Goal: Task Accomplishment & Management: Complete application form

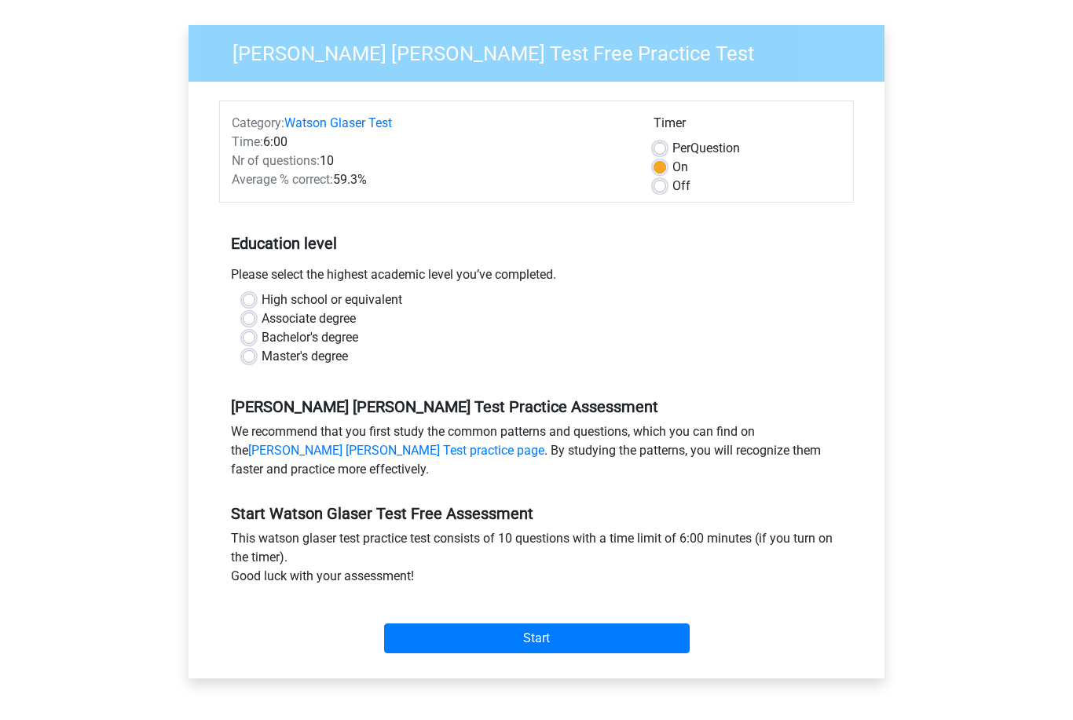
scroll to position [104, 0]
click at [262, 338] on label "Bachelor's degree" at bounding box center [310, 337] width 97 height 19
click at [251, 338] on input "Bachelor's degree" at bounding box center [249, 336] width 13 height 16
radio input "true"
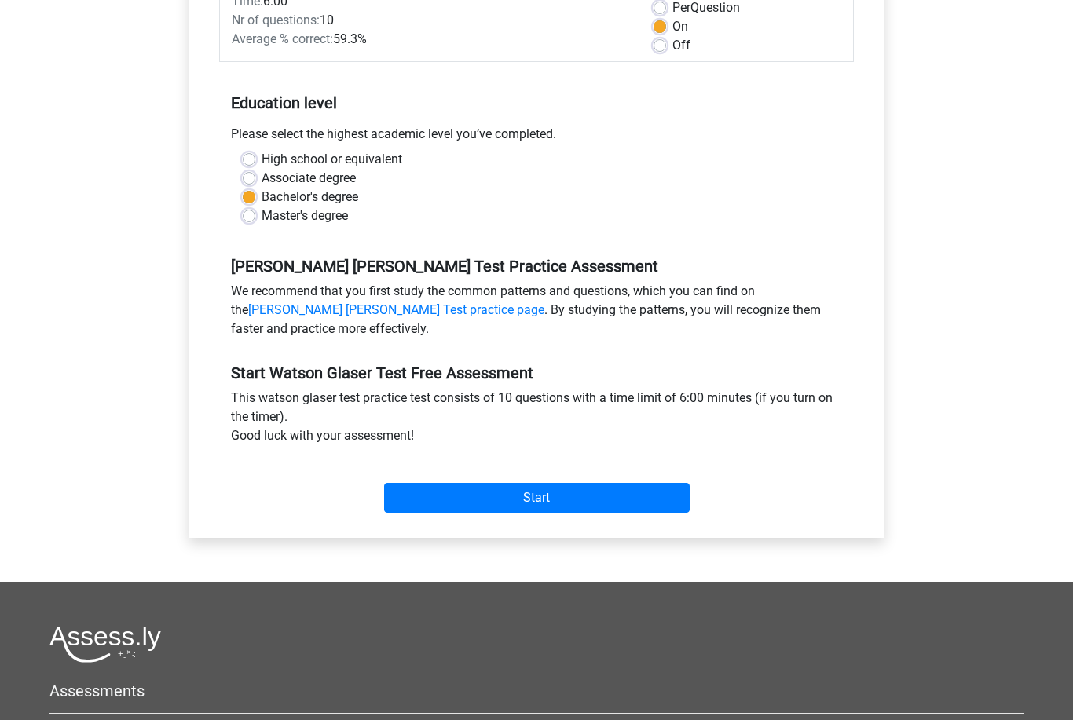
scroll to position [296, 0]
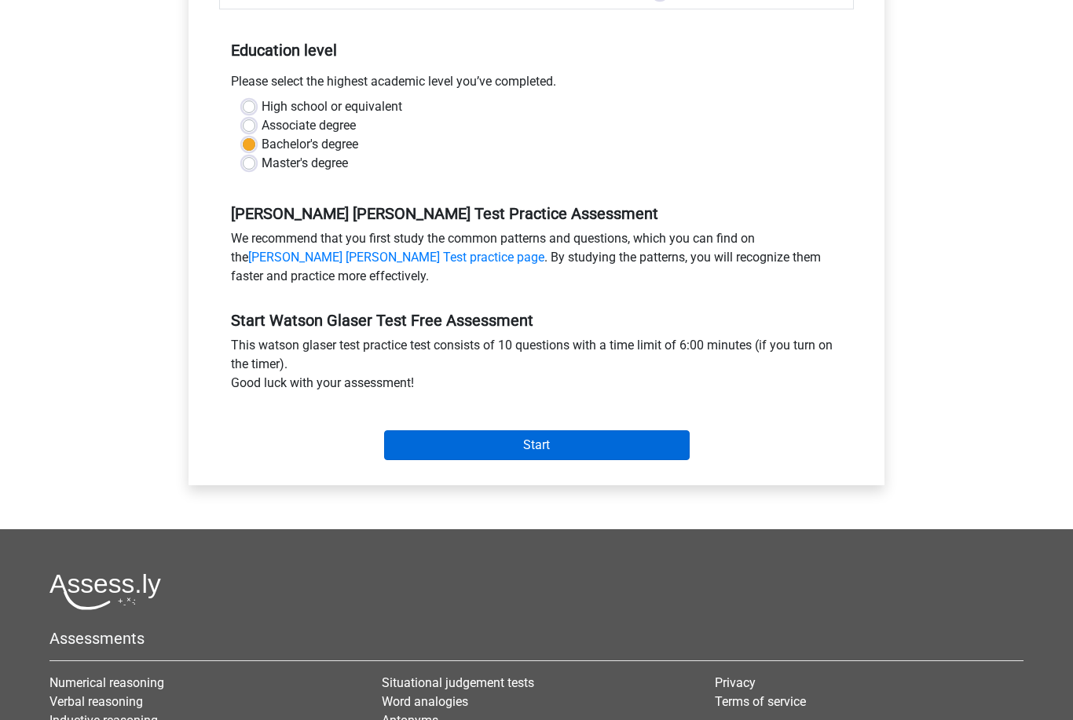
click at [474, 440] on input "Start" at bounding box center [537, 446] width 306 height 30
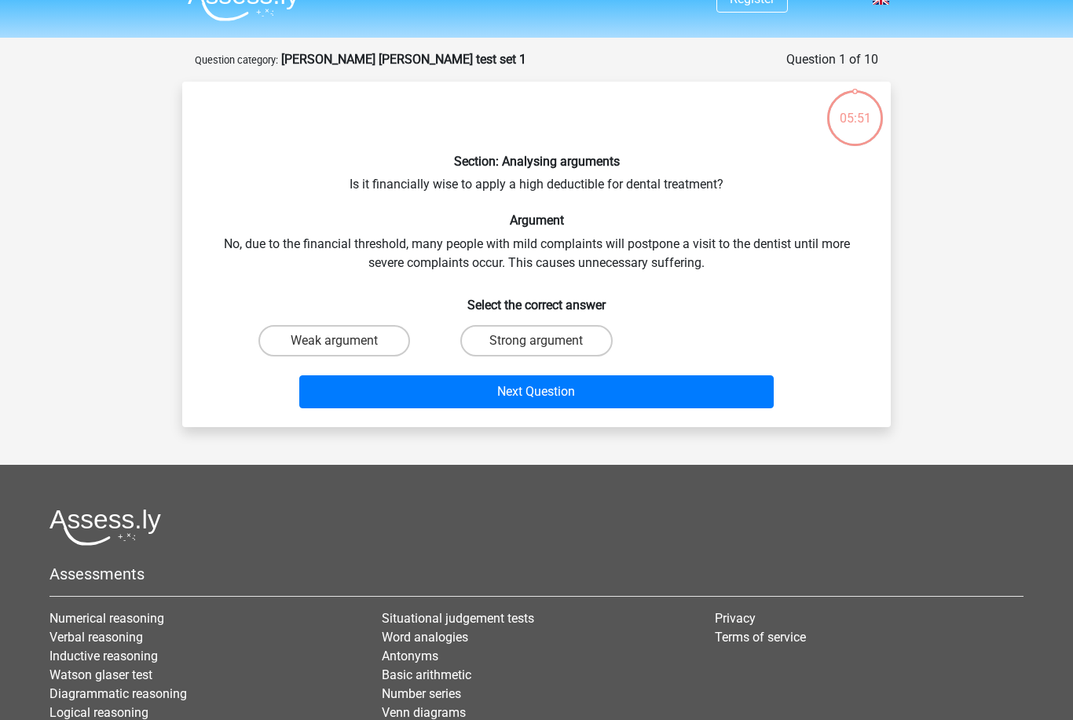
scroll to position [28, 0]
click at [340, 343] on input "Weak argument" at bounding box center [340, 346] width 10 height 10
radio input "true"
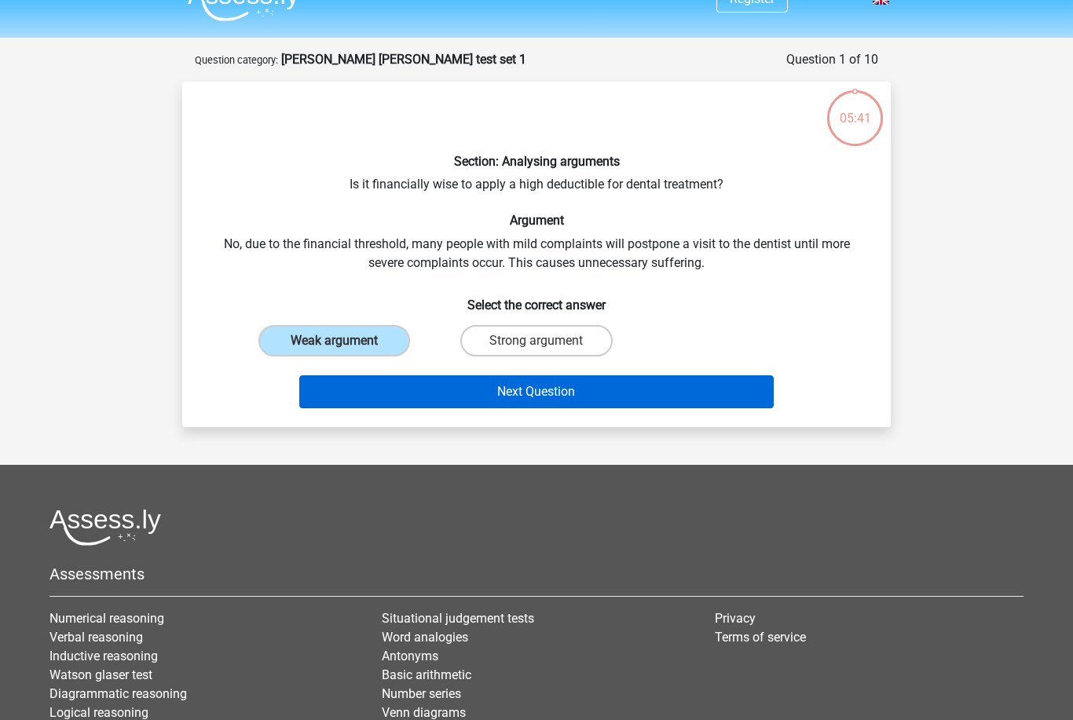
click at [489, 405] on button "Next Question" at bounding box center [536, 391] width 475 height 33
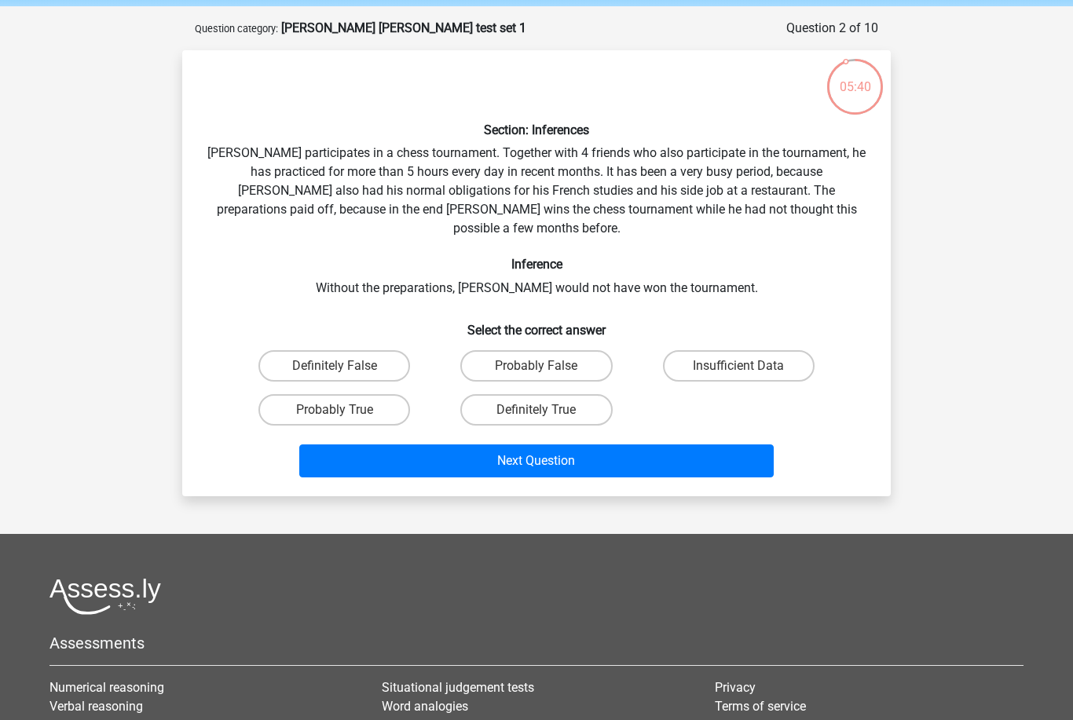
scroll to position [52, 0]
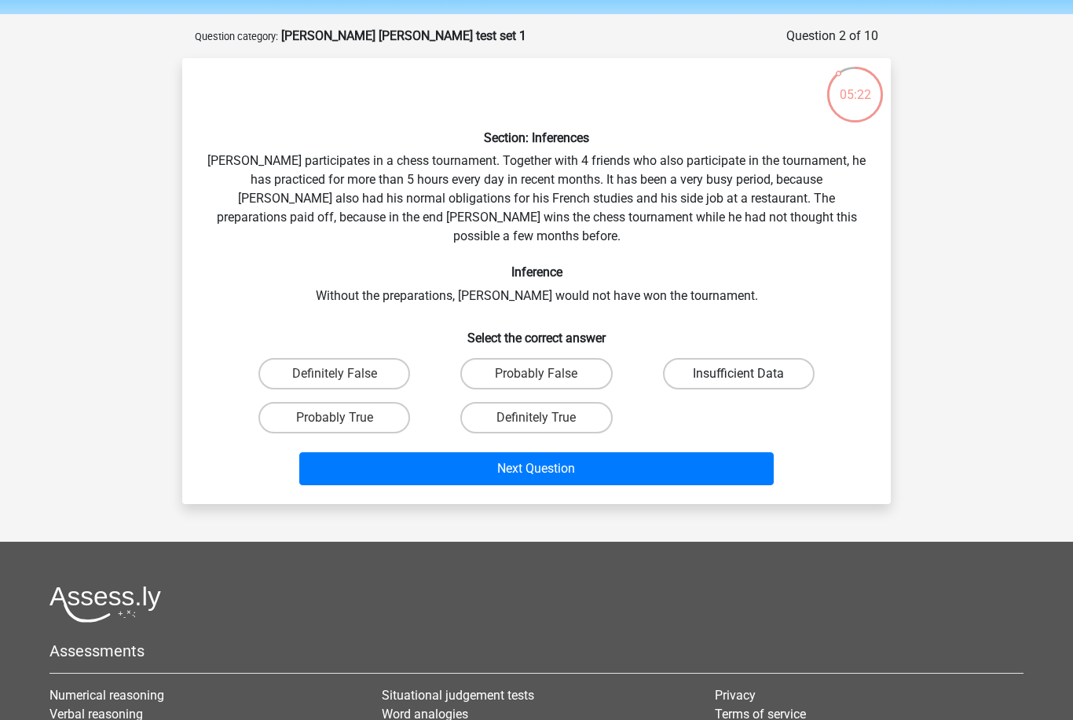
click at [679, 360] on label "Insufficient Data" at bounding box center [739, 373] width 152 height 31
click at [738, 374] on input "Insufficient Data" at bounding box center [743, 379] width 10 height 10
radio input "true"
click at [550, 359] on label "Probably False" at bounding box center [536, 373] width 152 height 31
click at [547, 374] on input "Probably False" at bounding box center [541, 379] width 10 height 10
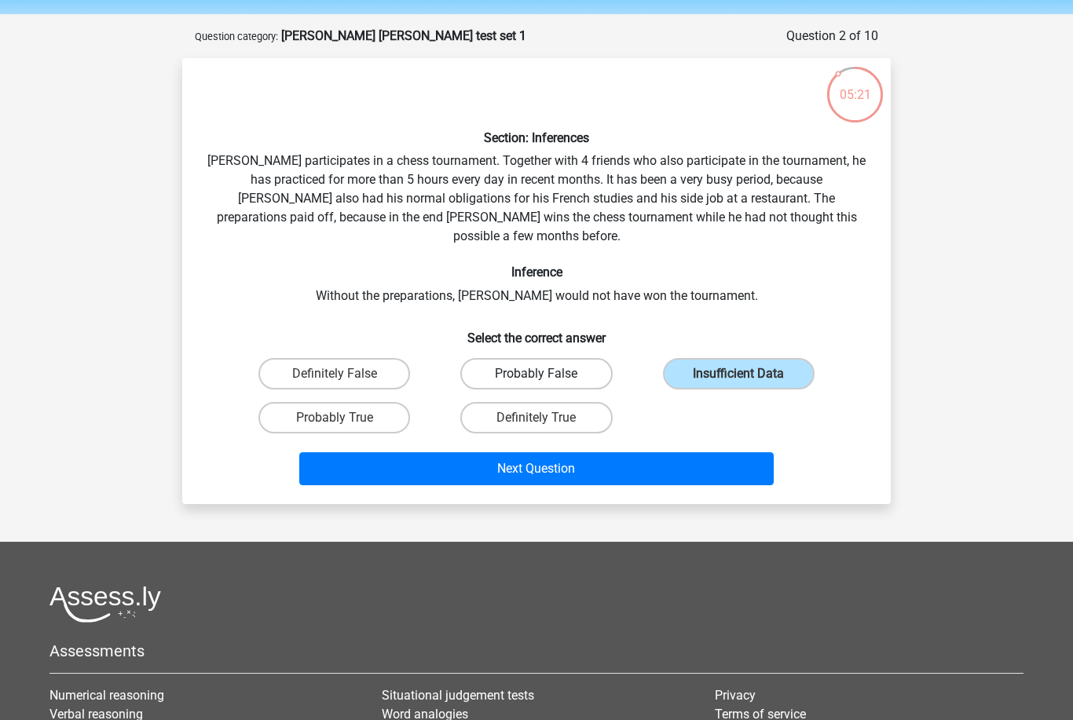
radio input "true"
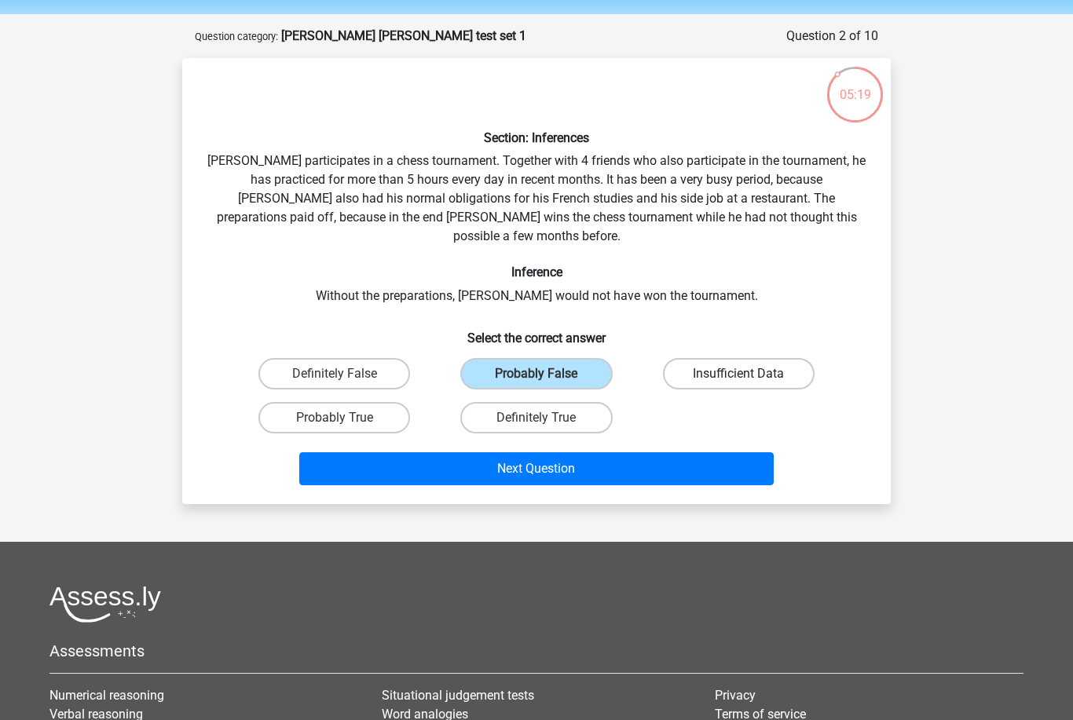
click at [685, 358] on label "Insufficient Data" at bounding box center [739, 373] width 152 height 31
click at [738, 374] on input "Insufficient Data" at bounding box center [743, 379] width 10 height 10
radio input "true"
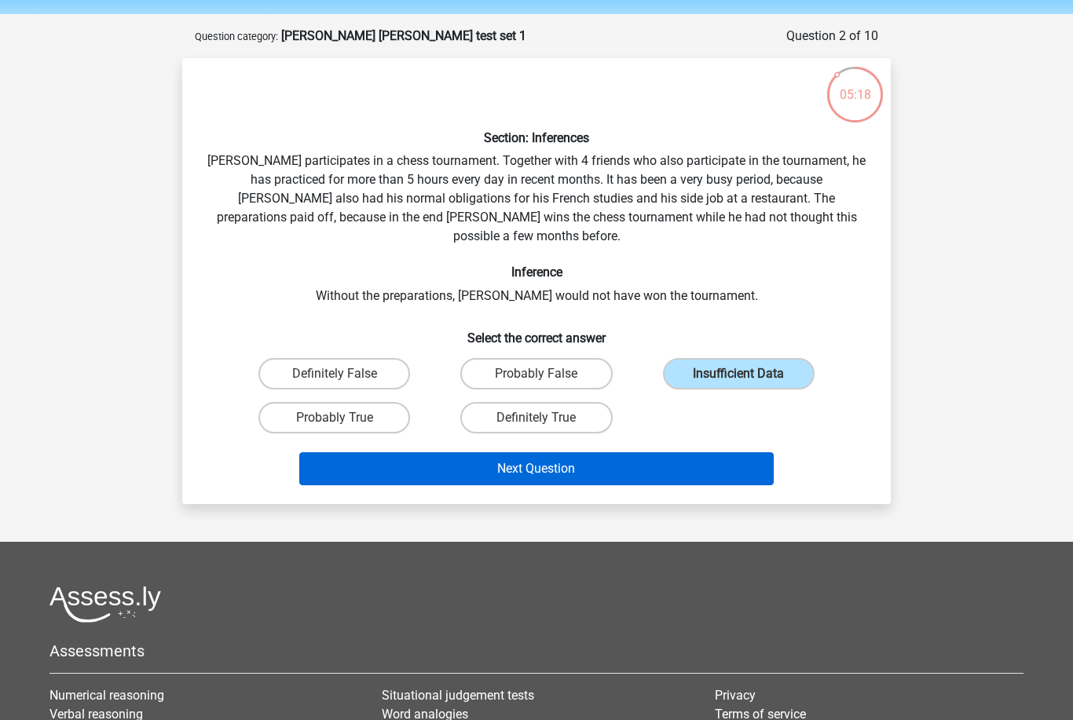
click at [601, 452] on button "Next Question" at bounding box center [536, 468] width 475 height 33
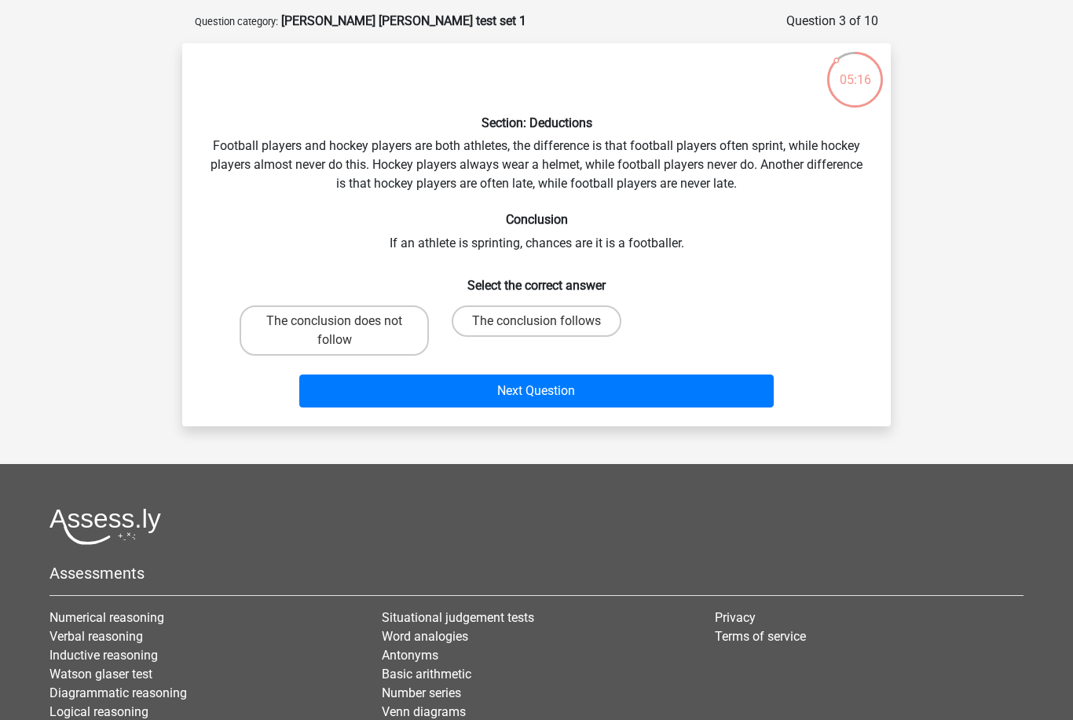
scroll to position [65, 0]
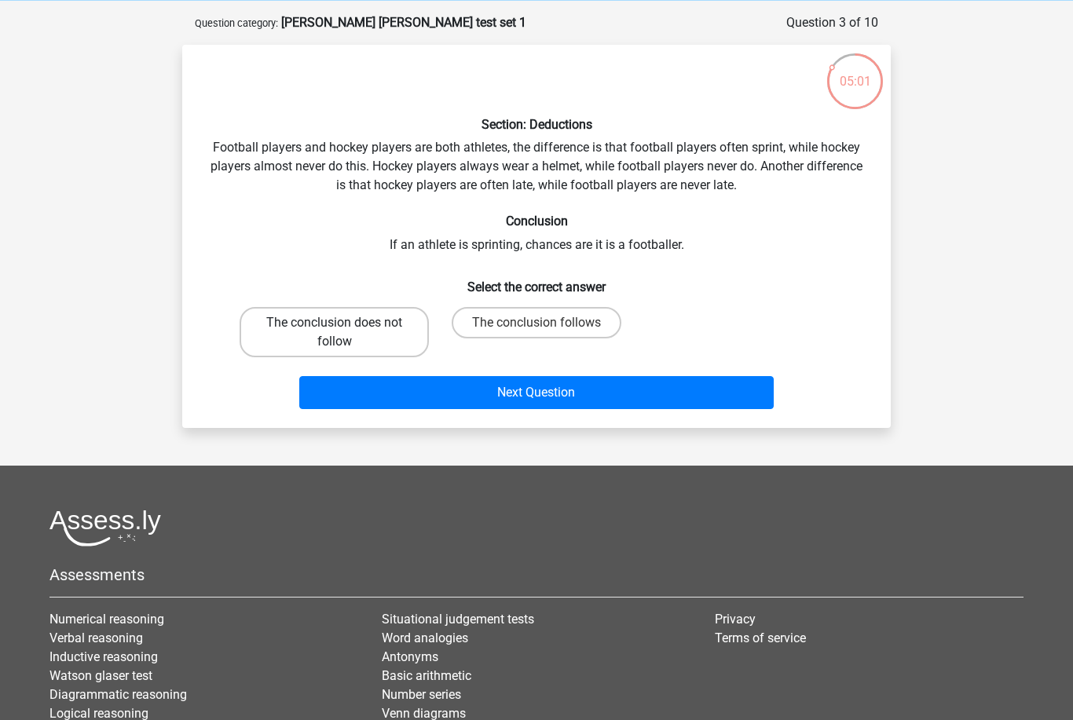
click at [325, 333] on label "The conclusion does not follow" at bounding box center [334, 332] width 189 height 50
click at [335, 333] on input "The conclusion does not follow" at bounding box center [340, 328] width 10 height 10
radio input "true"
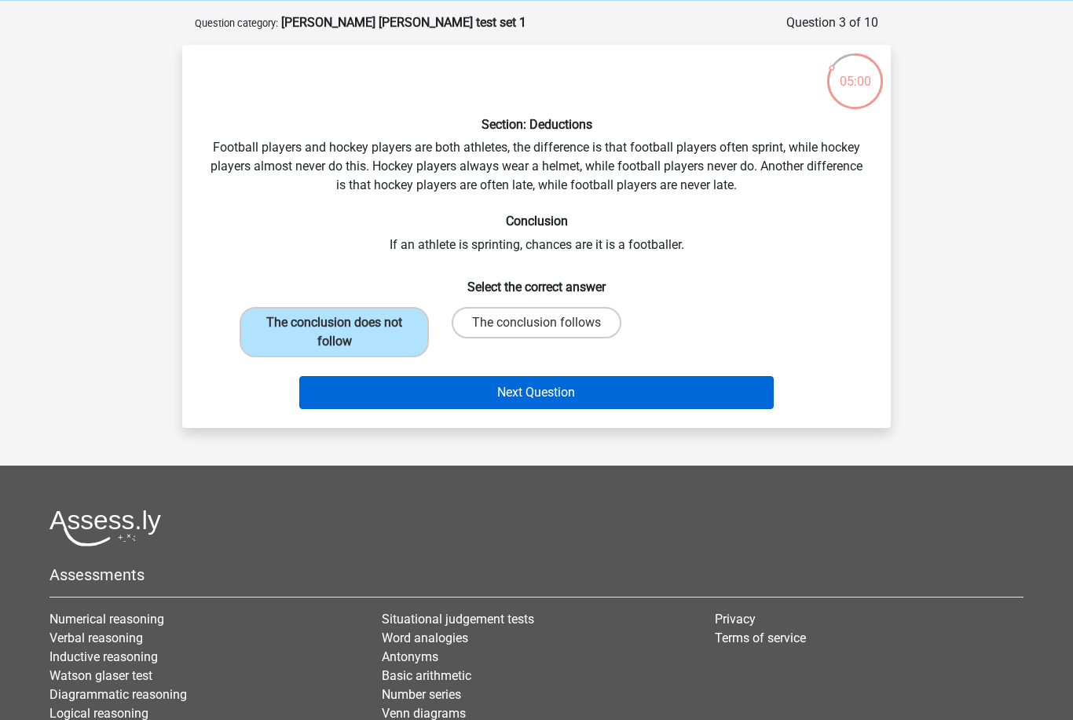
click at [421, 396] on button "Next Question" at bounding box center [536, 392] width 475 height 33
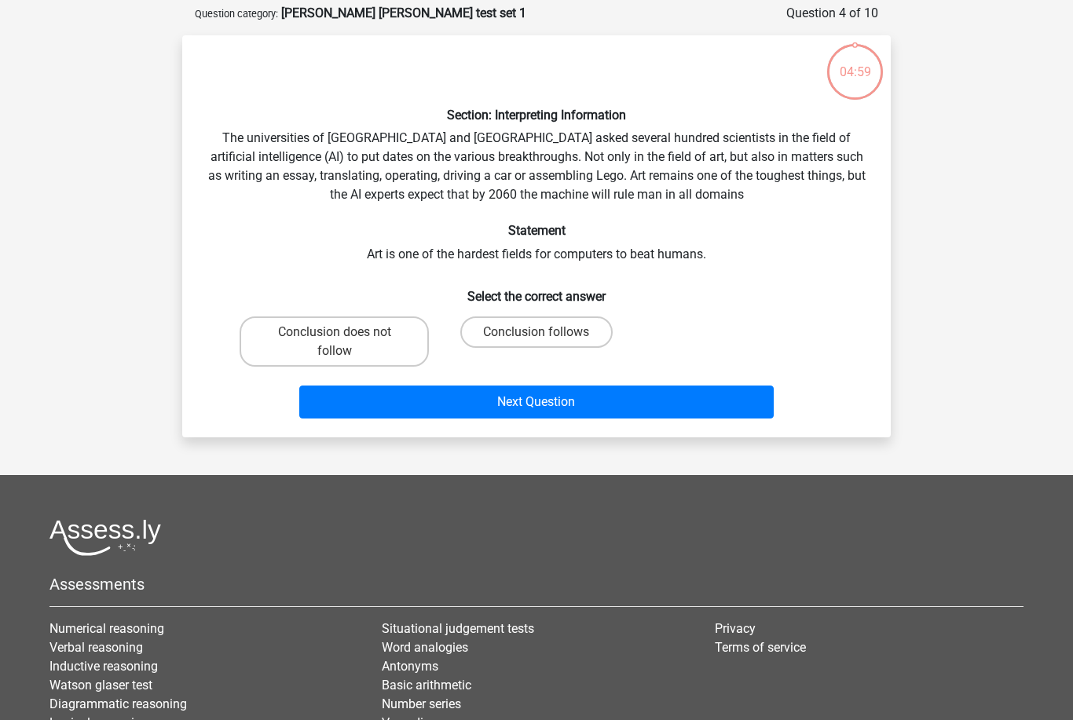
scroll to position [79, 0]
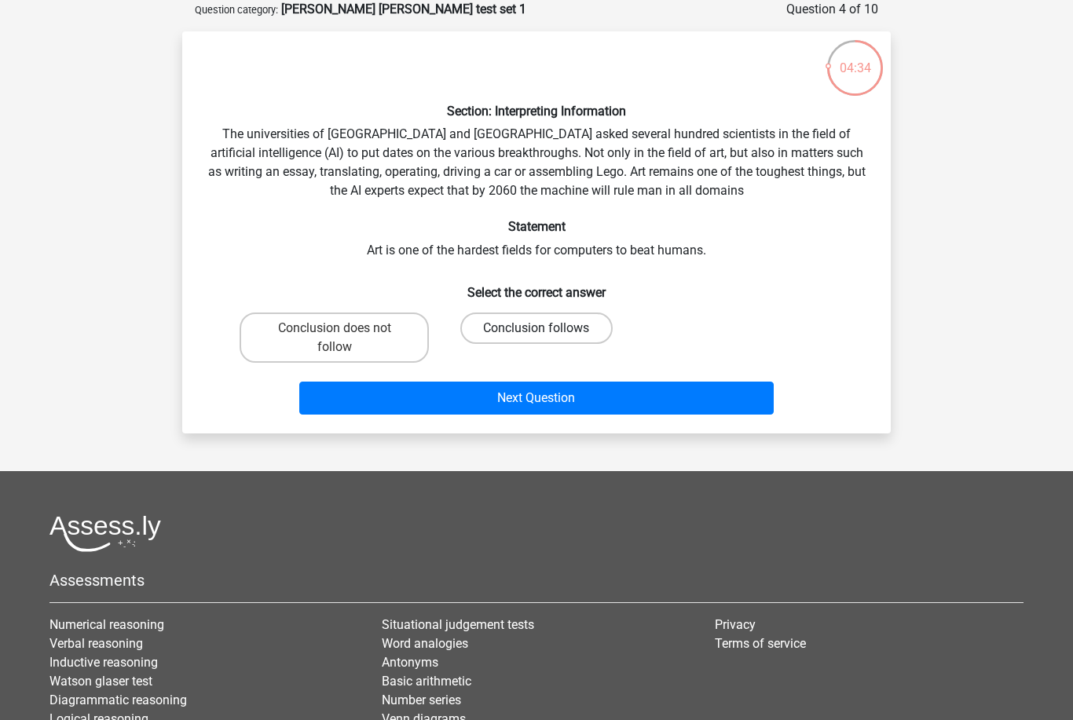
click at [535, 334] on label "Conclusion follows" at bounding box center [536, 328] width 152 height 31
click at [536, 334] on input "Conclusion follows" at bounding box center [541, 333] width 10 height 10
radio input "true"
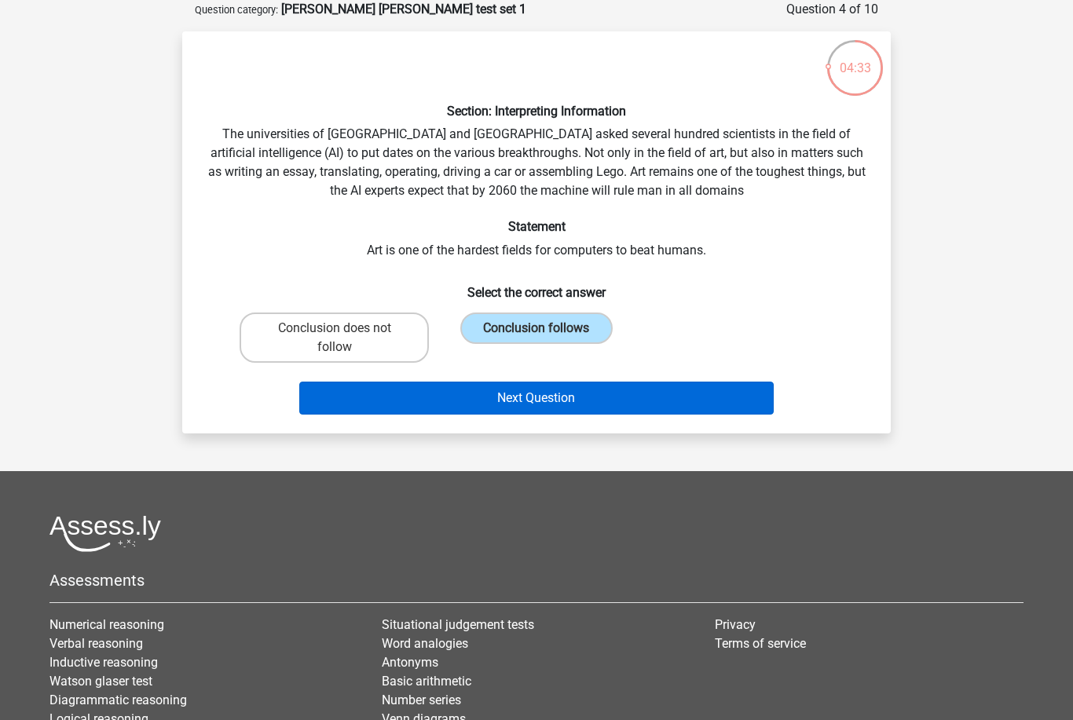
click at [529, 405] on button "Next Question" at bounding box center [536, 398] width 475 height 33
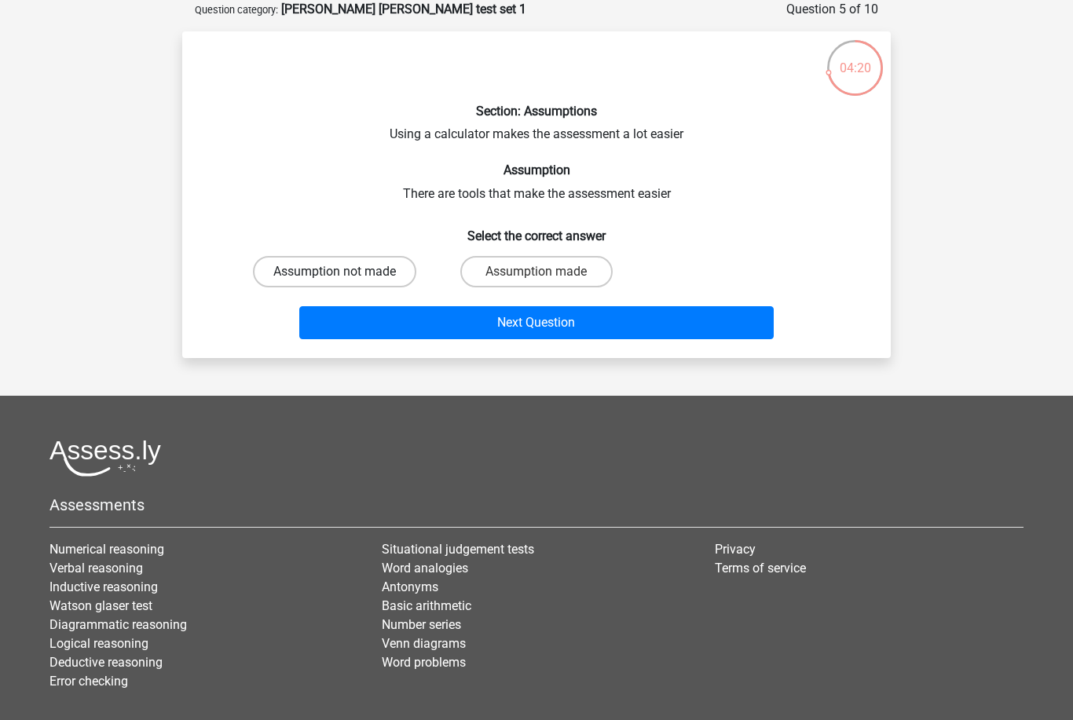
click at [382, 274] on label "Assumption not made" at bounding box center [334, 271] width 163 height 31
click at [345, 274] on input "Assumption not made" at bounding box center [340, 277] width 10 height 10
radio input "true"
click at [459, 340] on div "Next Question" at bounding box center [536, 325] width 606 height 39
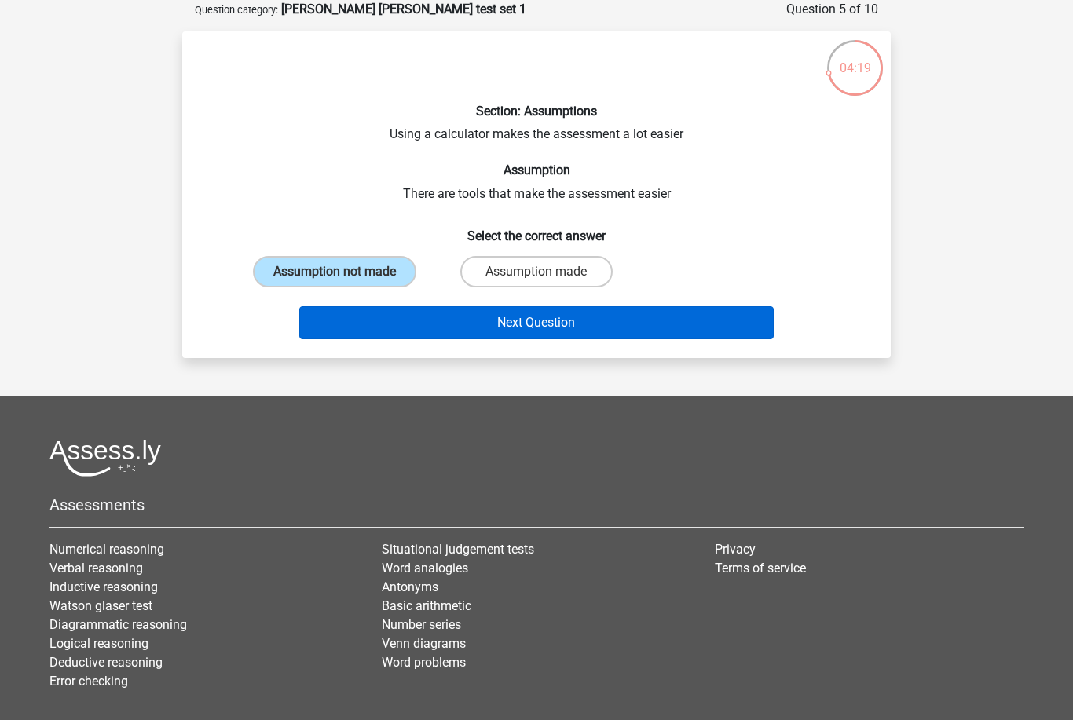
click at [469, 326] on button "Next Question" at bounding box center [536, 322] width 475 height 33
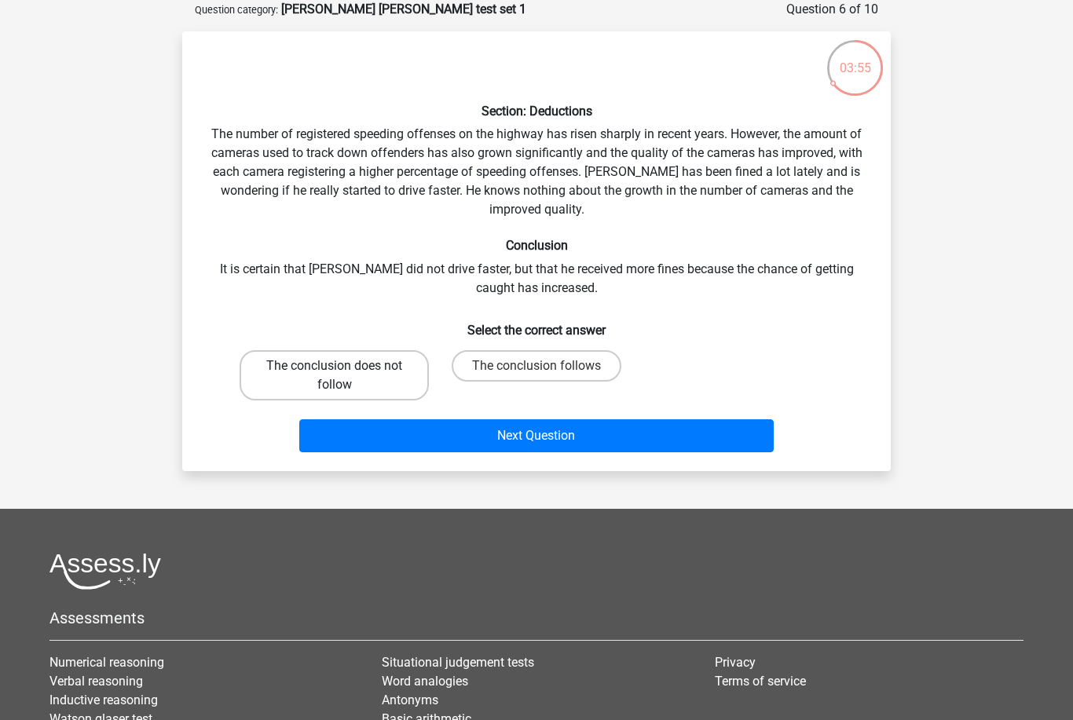
click at [347, 385] on label "The conclusion does not follow" at bounding box center [334, 375] width 189 height 50
click at [345, 376] on input "The conclusion does not follow" at bounding box center [340, 371] width 10 height 10
radio input "true"
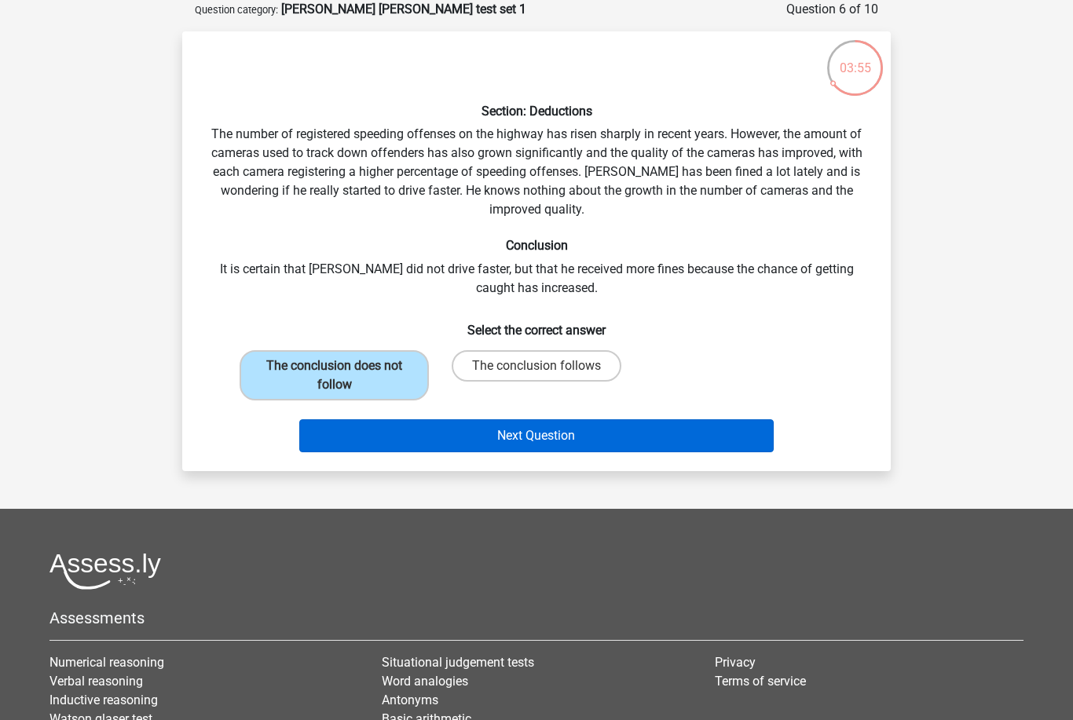
click at [405, 434] on button "Next Question" at bounding box center [536, 435] width 475 height 33
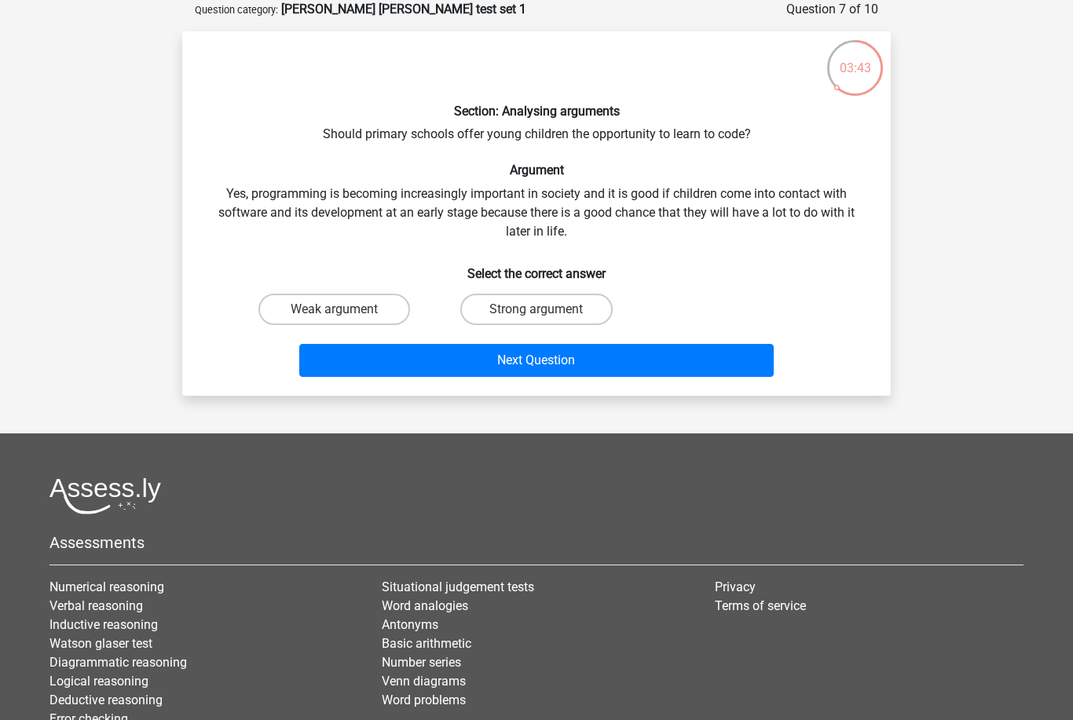
click at [539, 313] on input "Strong argument" at bounding box center [541, 314] width 10 height 10
radio input "true"
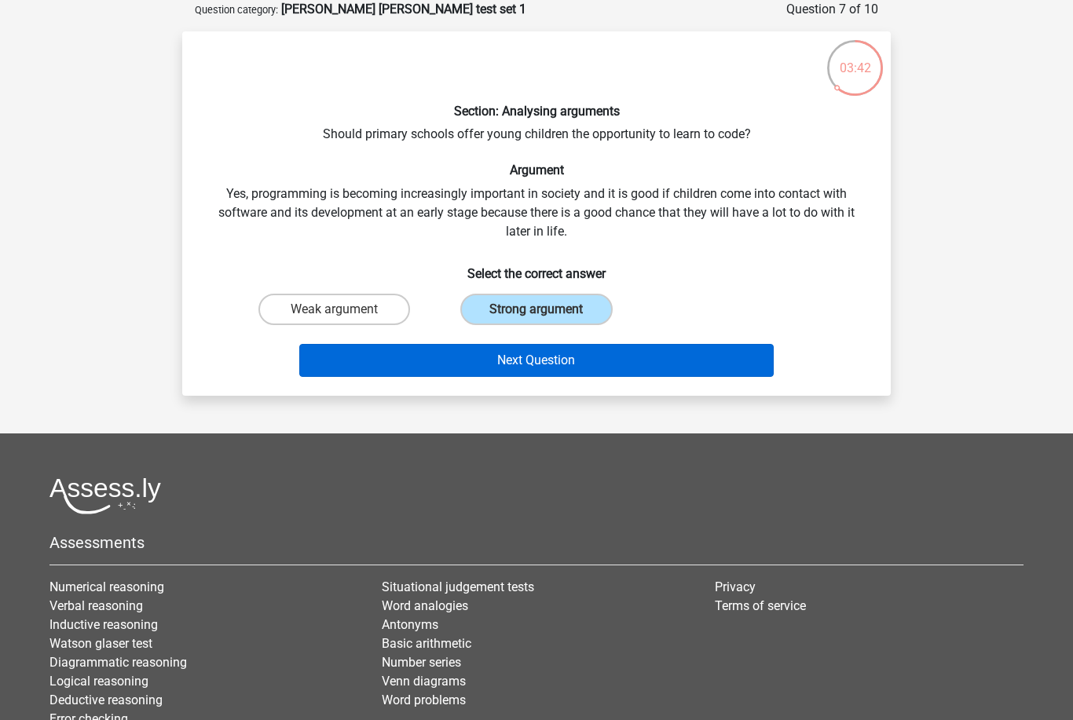
click at [633, 374] on button "Next Question" at bounding box center [536, 360] width 475 height 33
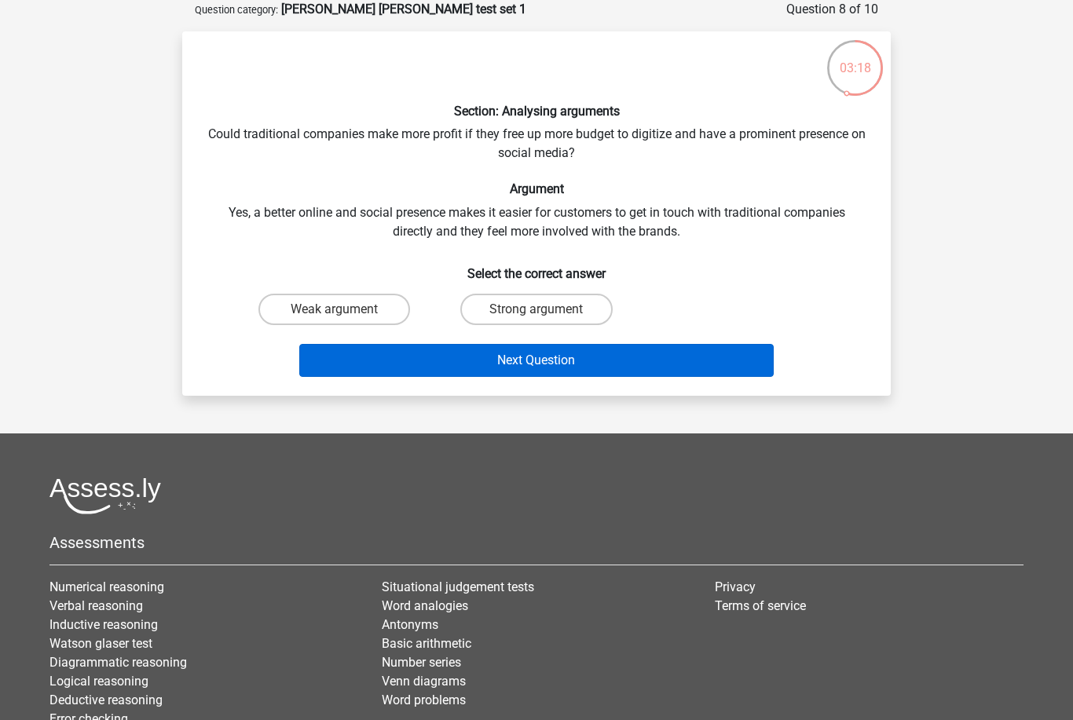
click at [567, 359] on button "Next Question" at bounding box center [536, 360] width 475 height 33
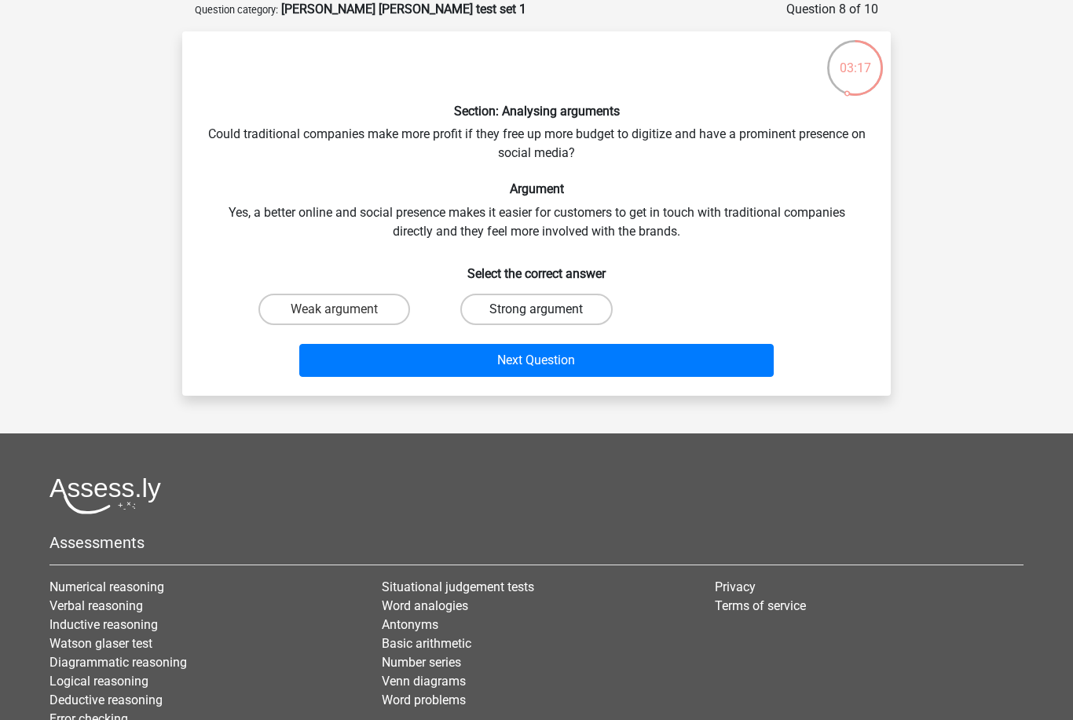
click at [553, 318] on label "Strong argument" at bounding box center [536, 309] width 152 height 31
click at [547, 318] on input "Strong argument" at bounding box center [541, 314] width 10 height 10
radio input "true"
click at [571, 305] on label "Strong argument" at bounding box center [536, 309] width 152 height 31
click at [547, 309] on input "Strong argument" at bounding box center [541, 314] width 10 height 10
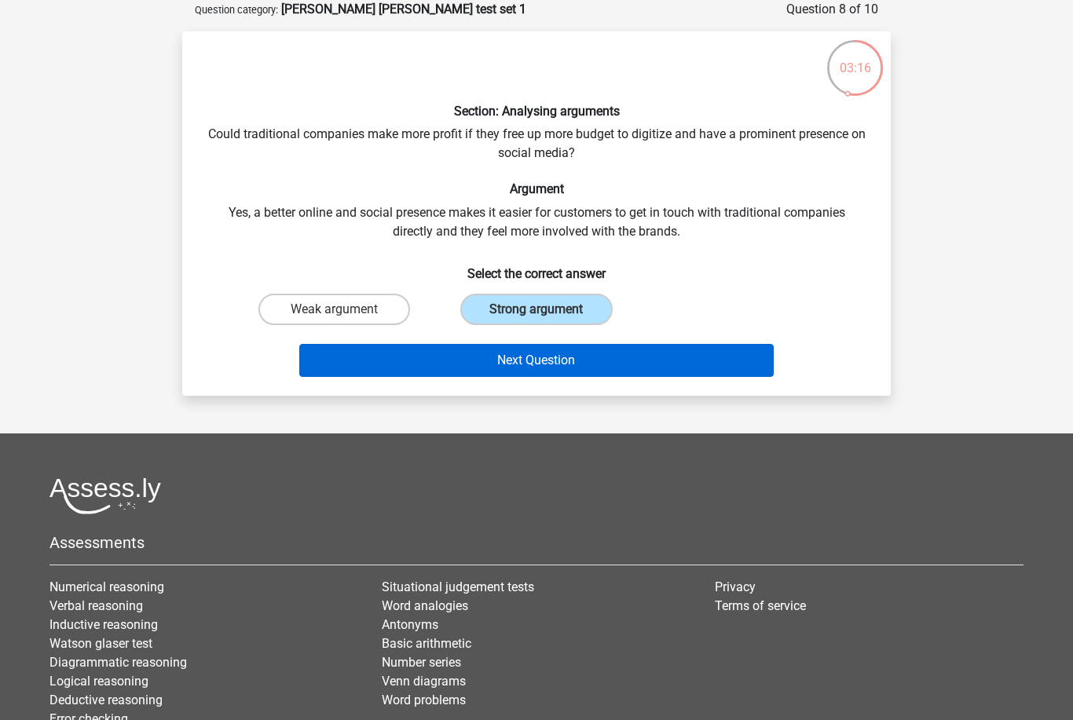
click at [593, 350] on button "Next Question" at bounding box center [536, 360] width 475 height 33
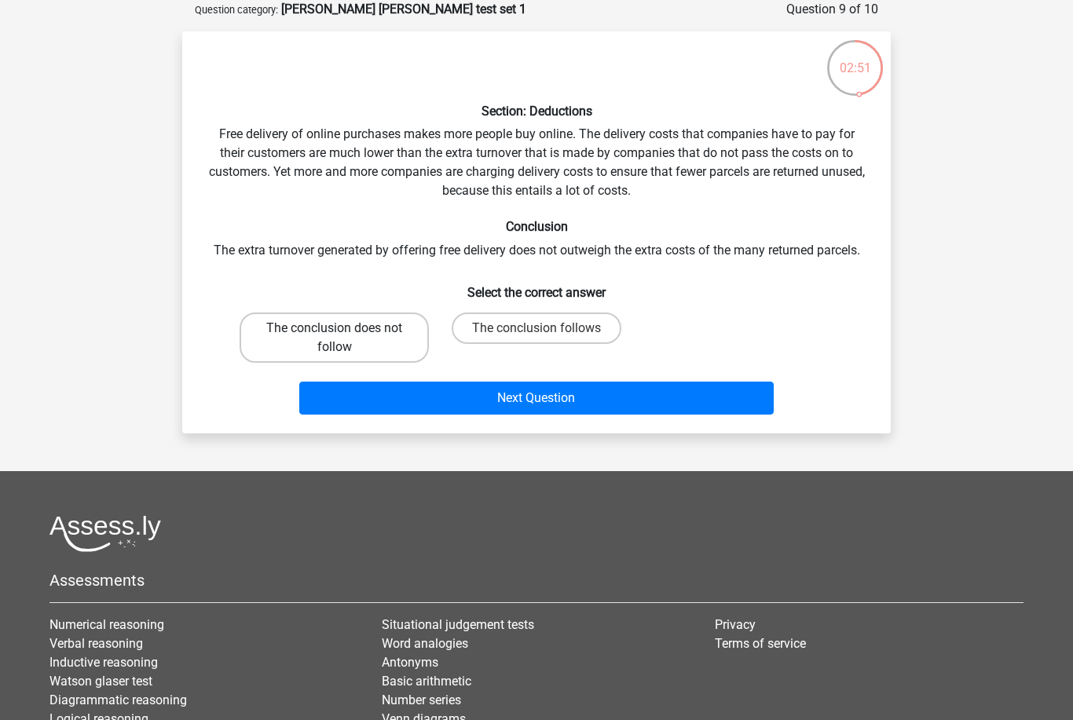
click at [329, 328] on label "The conclusion does not follow" at bounding box center [334, 338] width 189 height 50
click at [335, 328] on input "The conclusion does not follow" at bounding box center [340, 333] width 10 height 10
radio input "true"
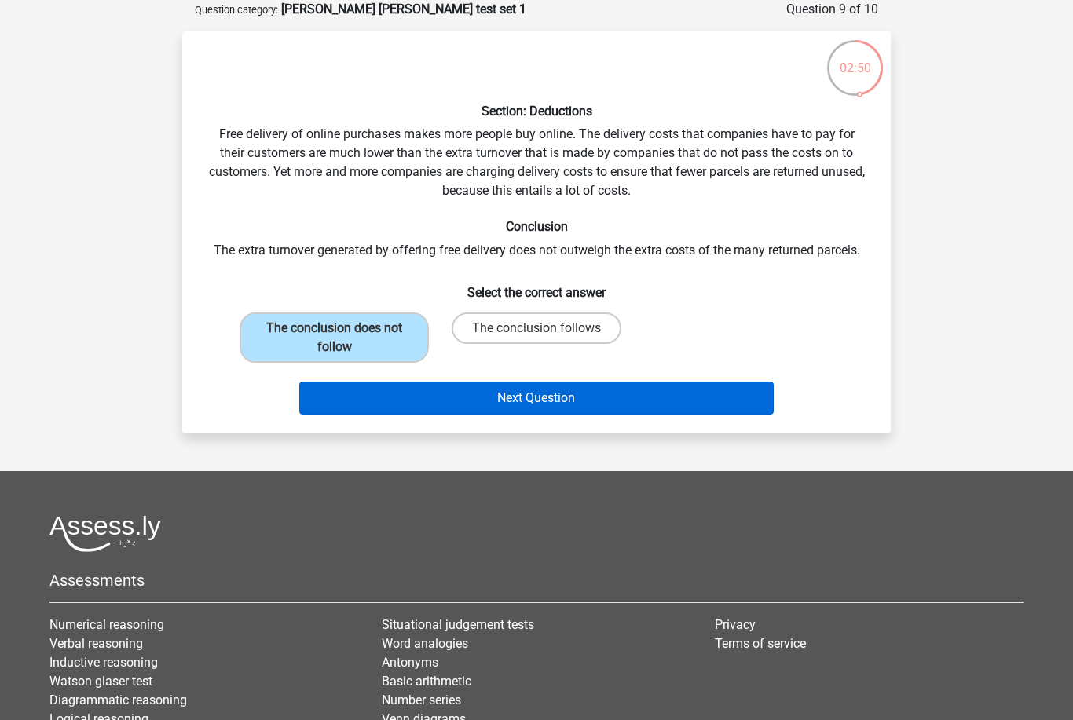
click at [397, 390] on button "Next Question" at bounding box center [536, 398] width 475 height 33
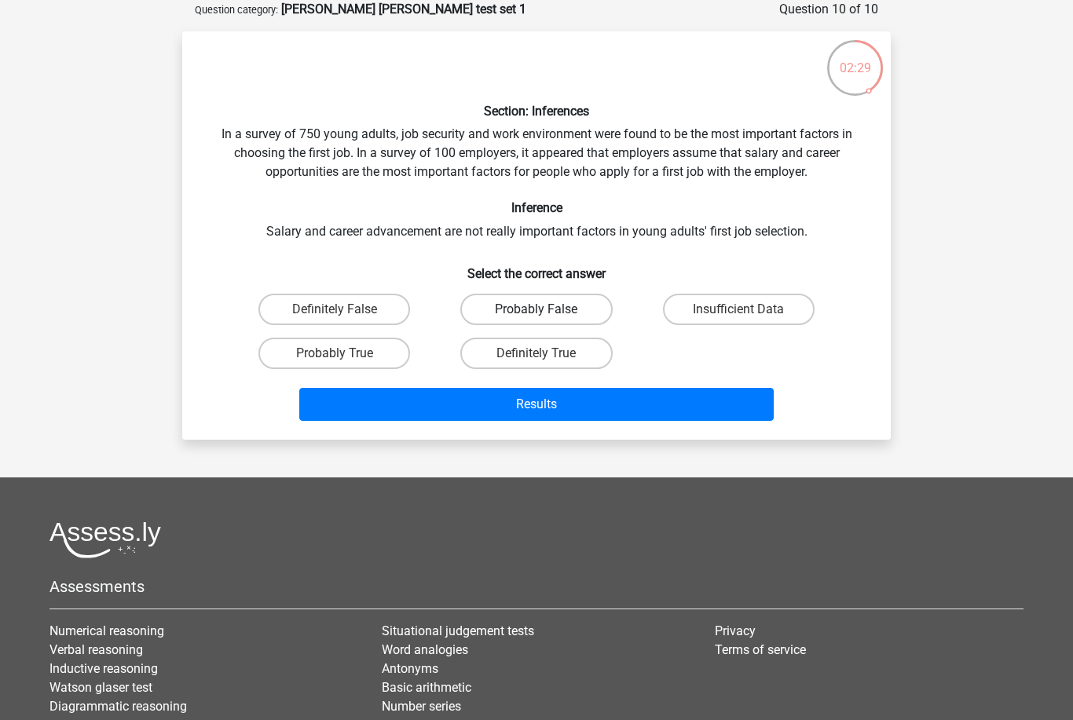
click at [592, 313] on label "Probably False" at bounding box center [536, 309] width 152 height 31
click at [547, 313] on input "Probably False" at bounding box center [541, 314] width 10 height 10
radio input "true"
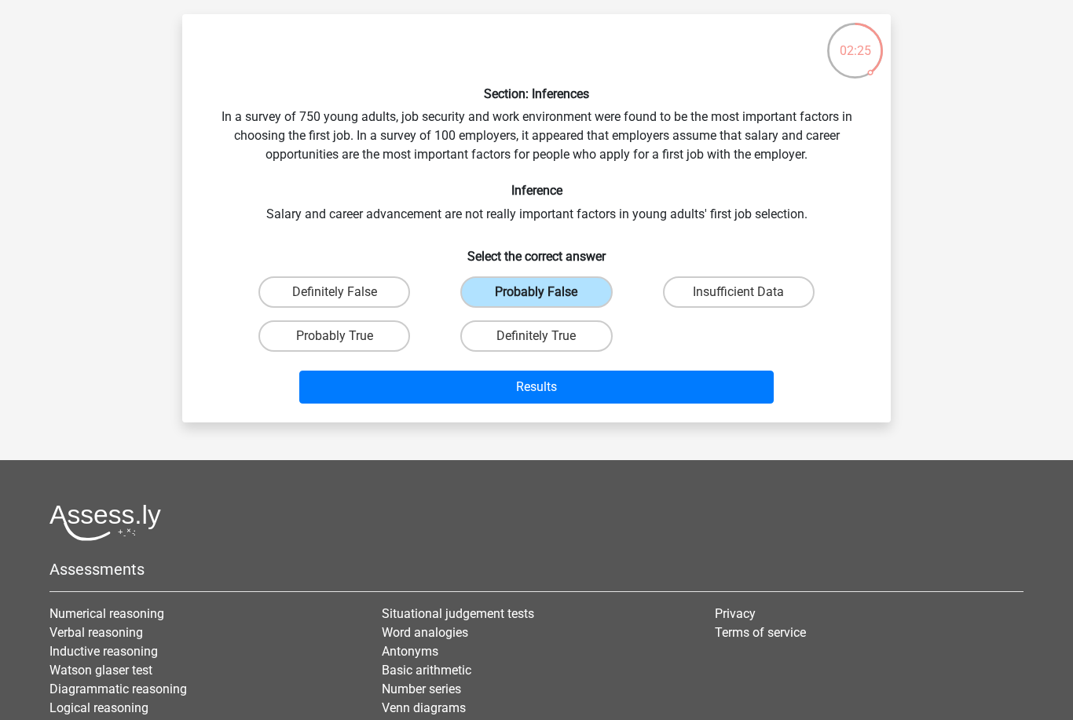
scroll to position [90, 0]
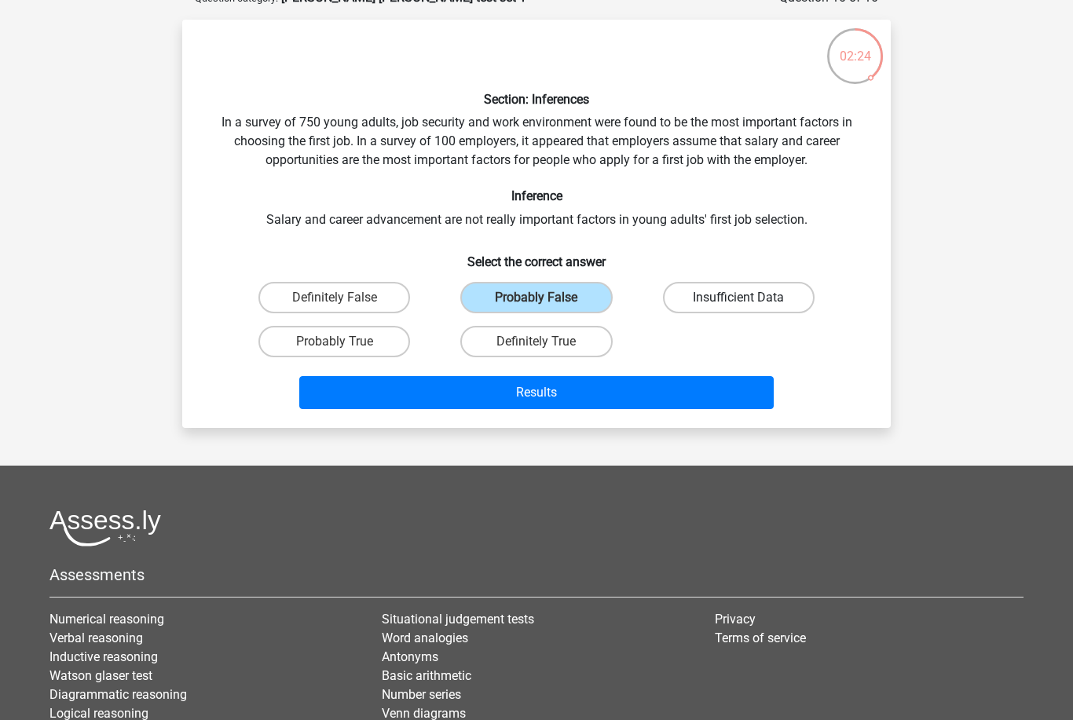
click at [804, 305] on label "Insufficient Data" at bounding box center [739, 297] width 152 height 31
click at [749, 305] on input "Insufficient Data" at bounding box center [743, 303] width 10 height 10
radio input "true"
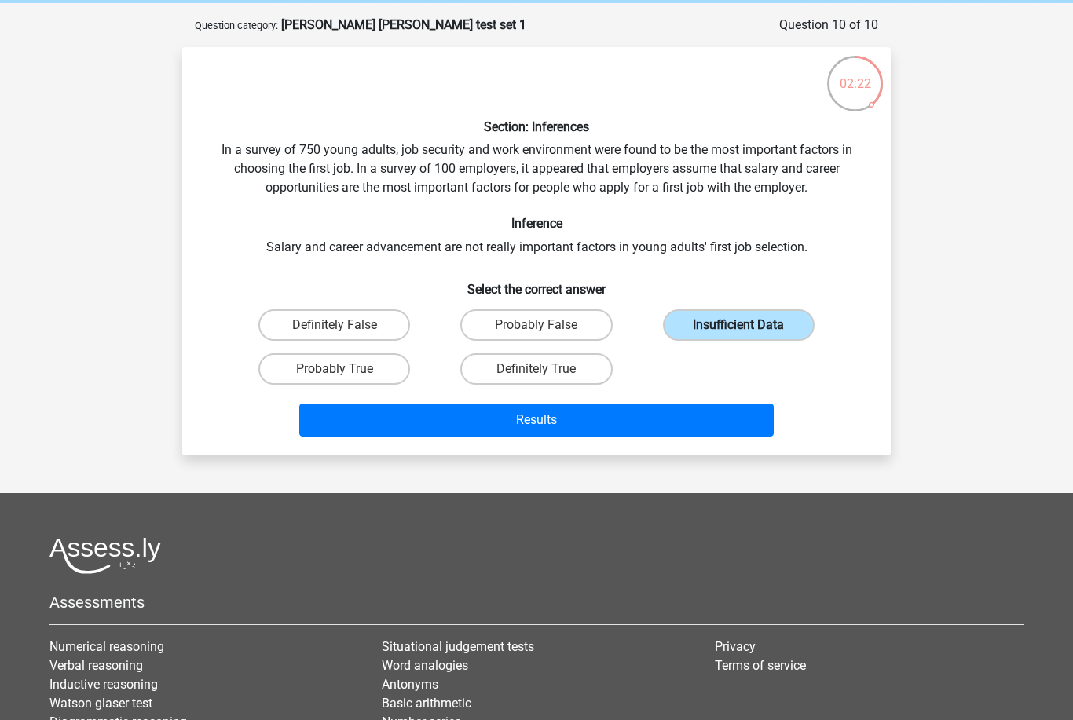
scroll to position [60, 0]
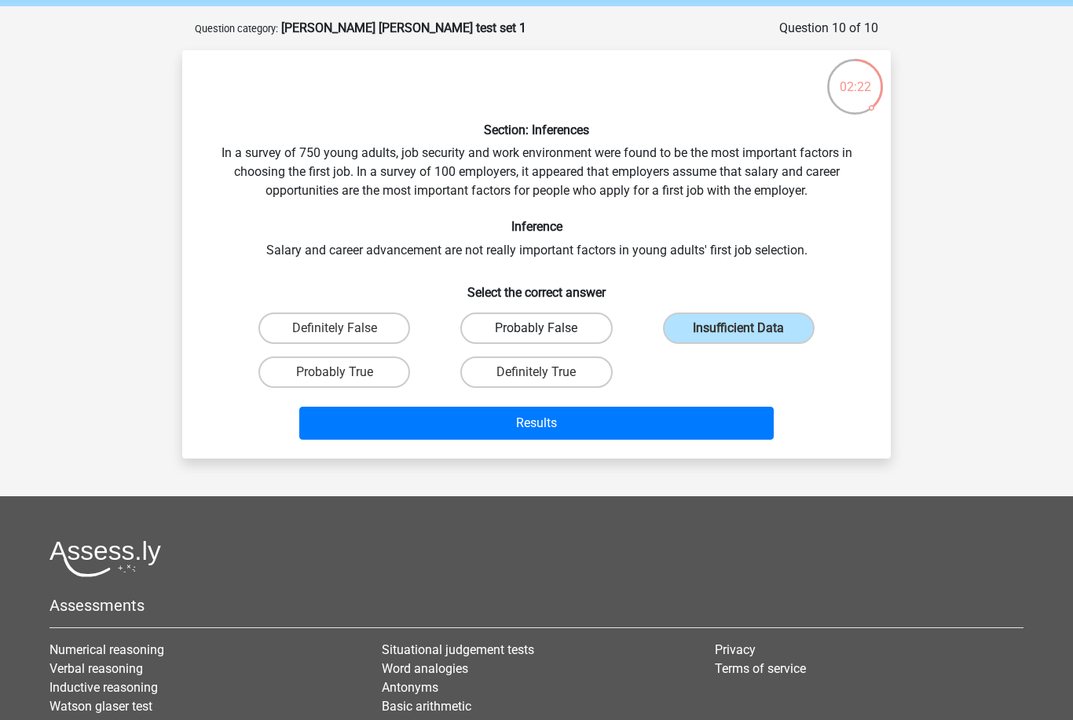
click at [577, 324] on label "Probably False" at bounding box center [536, 328] width 152 height 31
click at [547, 328] on input "Probably False" at bounding box center [541, 333] width 10 height 10
radio input "true"
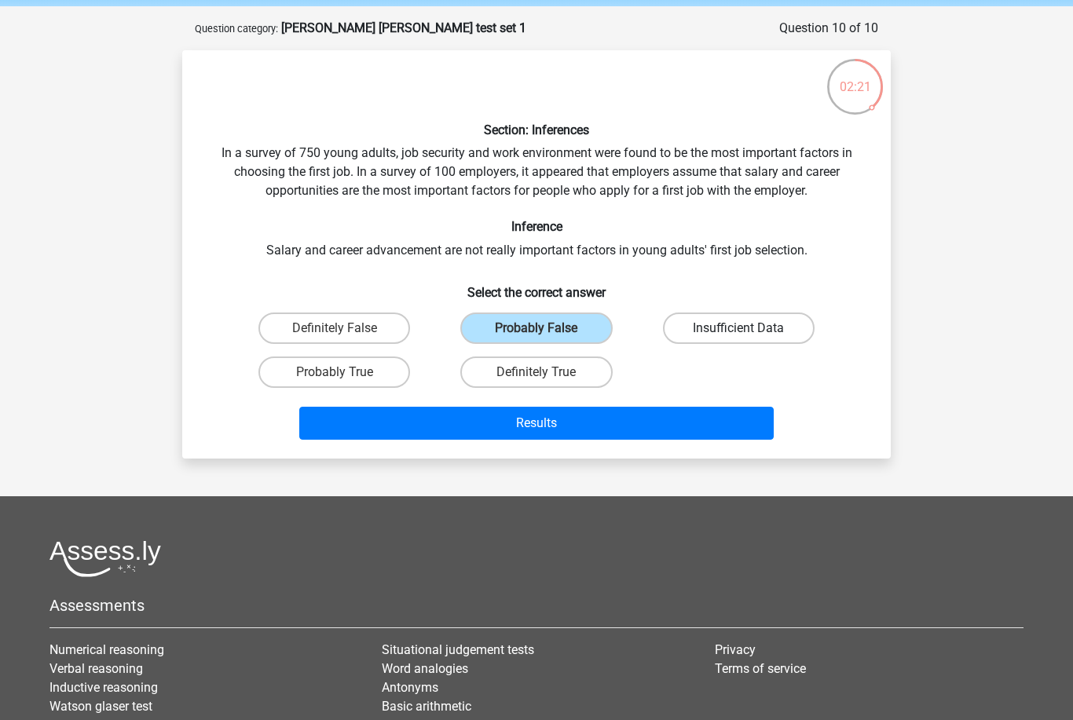
click at [752, 334] on label "Insufficient Data" at bounding box center [739, 328] width 152 height 31
click at [749, 334] on input "Insufficient Data" at bounding box center [743, 333] width 10 height 10
radio input "true"
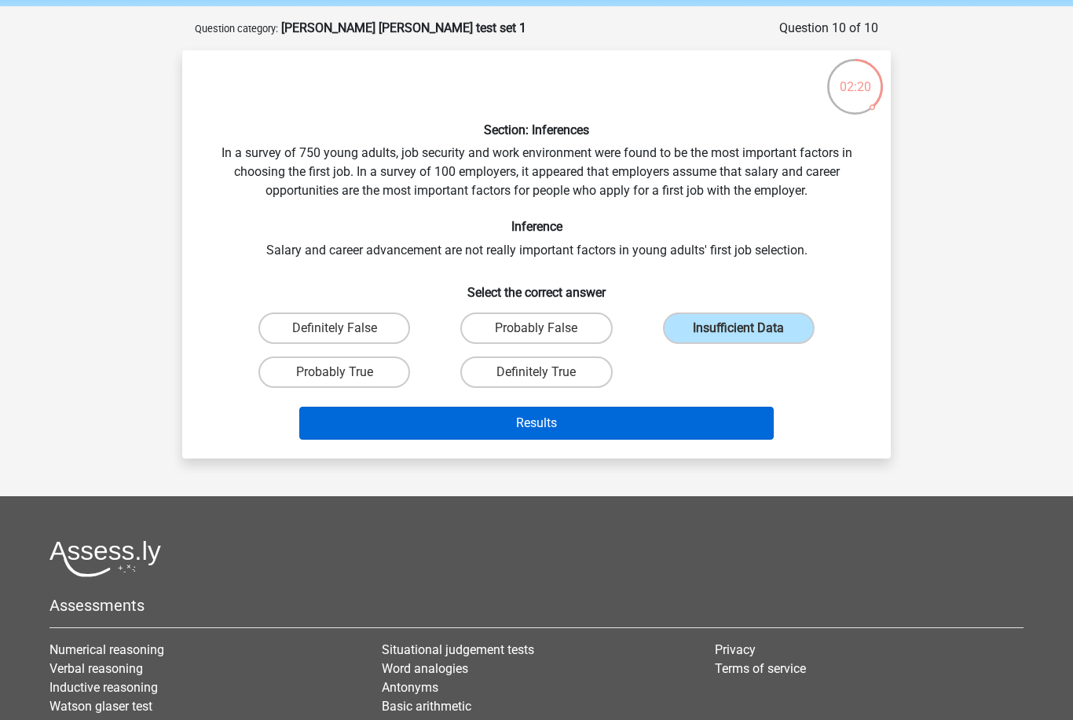
click at [639, 423] on button "Results" at bounding box center [536, 423] width 475 height 33
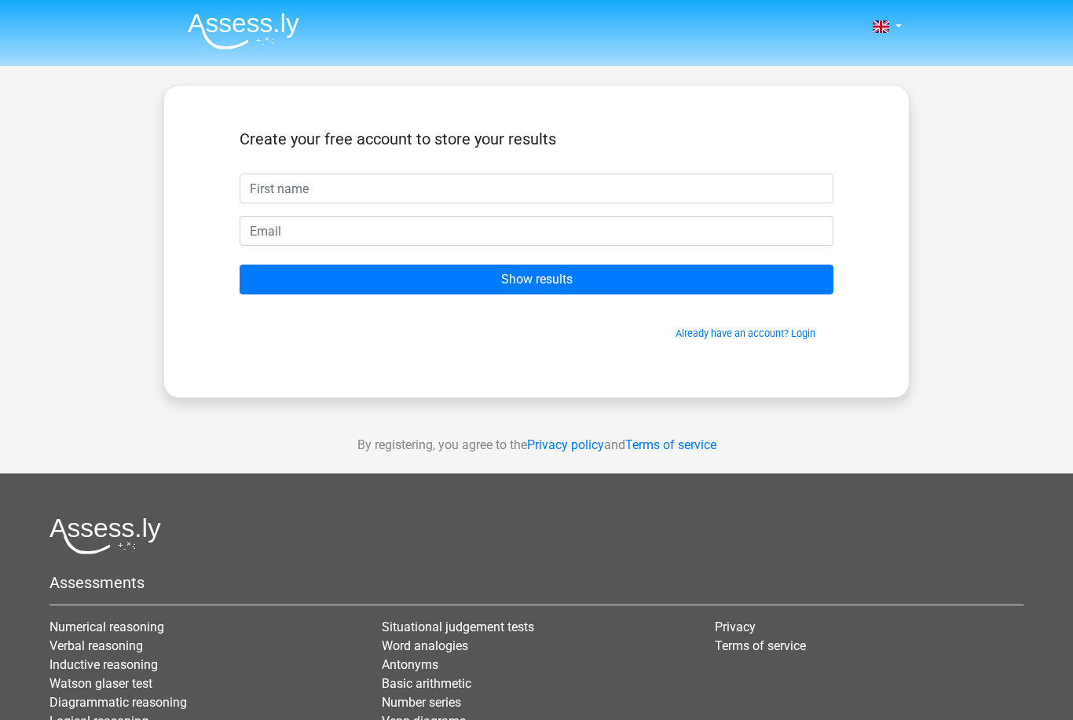
scroll to position [7, 0]
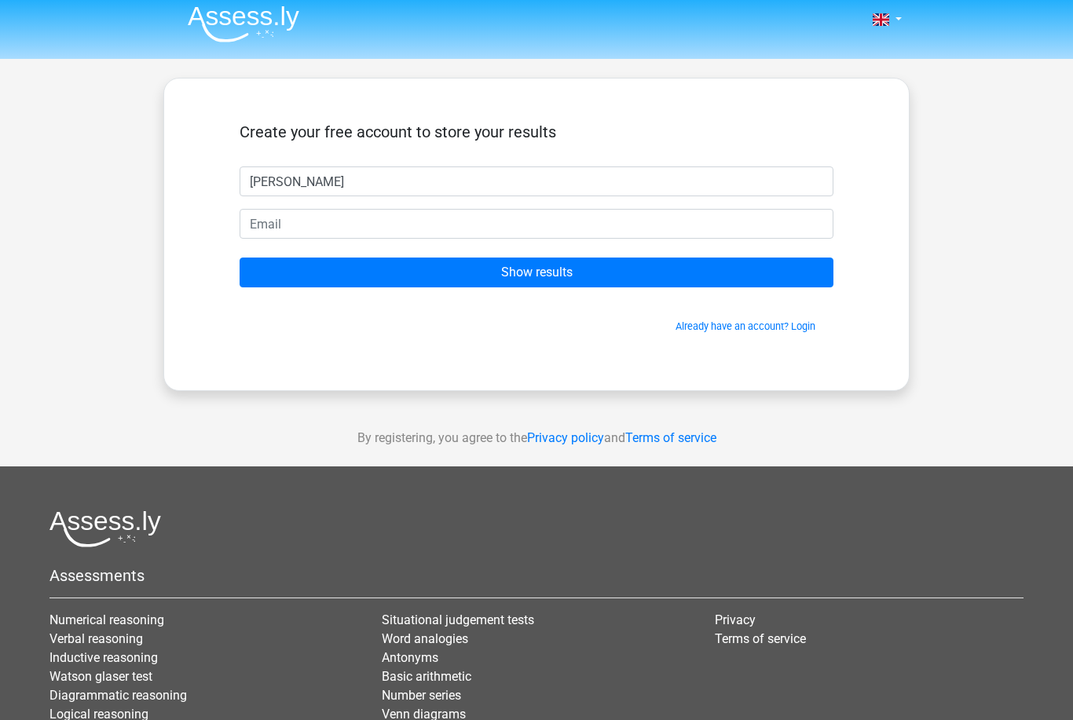
type input "[PERSON_NAME]"
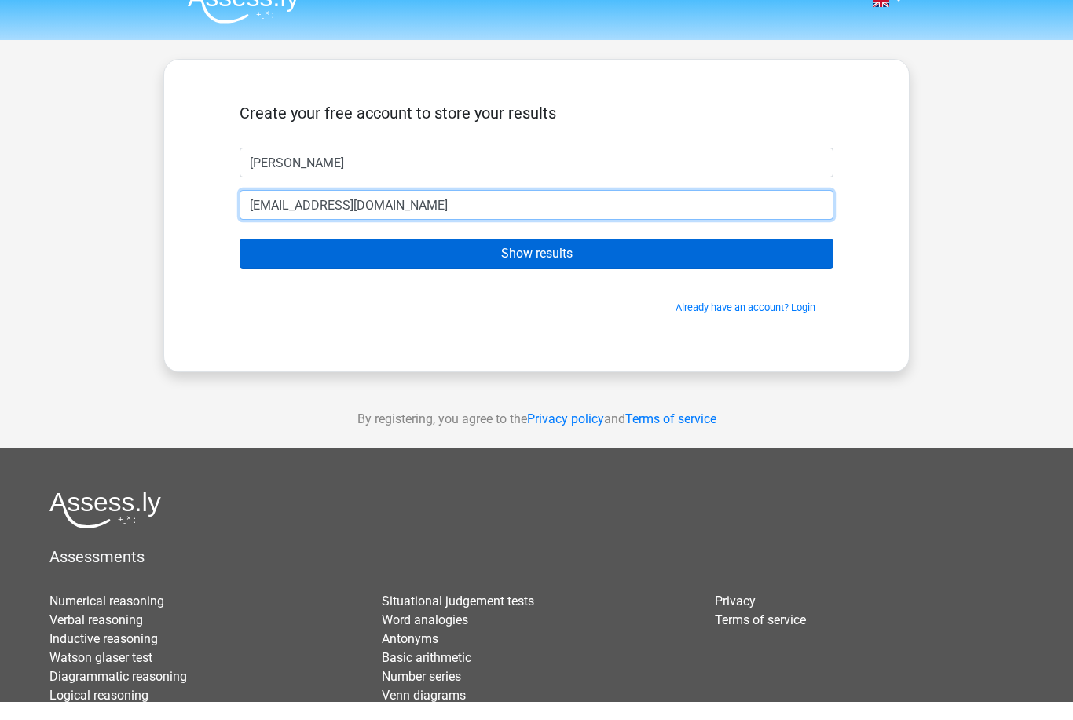
type input "[EMAIL_ADDRESS][DOMAIN_NAME]"
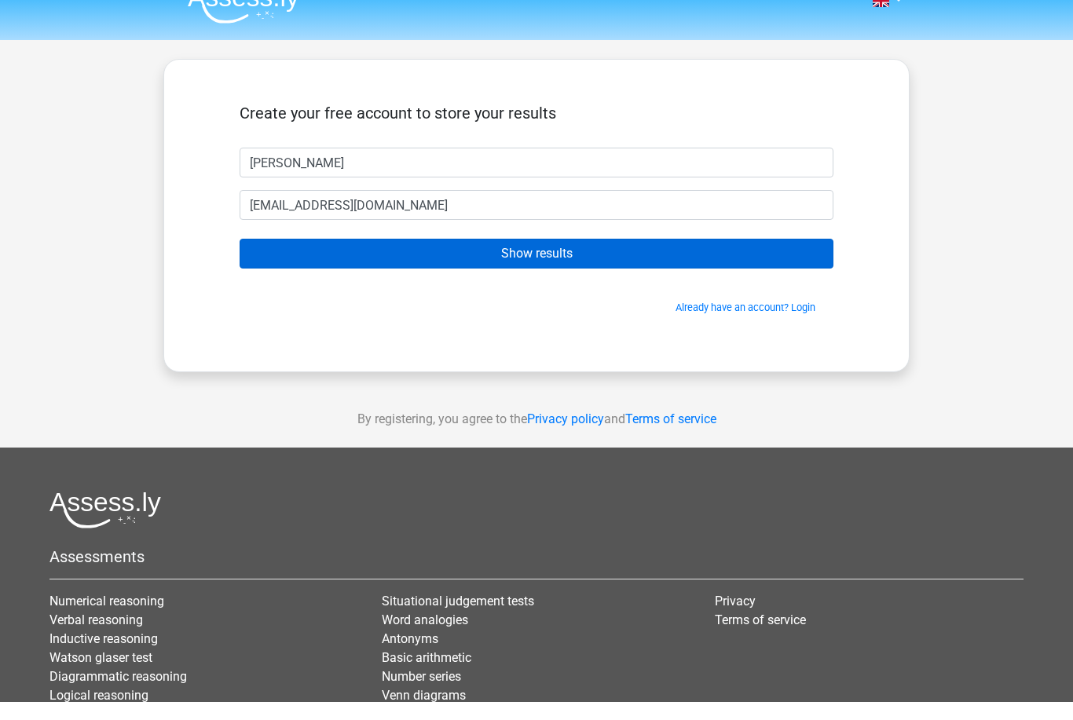
click at [431, 258] on input "Show results" at bounding box center [537, 273] width 594 height 30
